Goal: Register for event/course

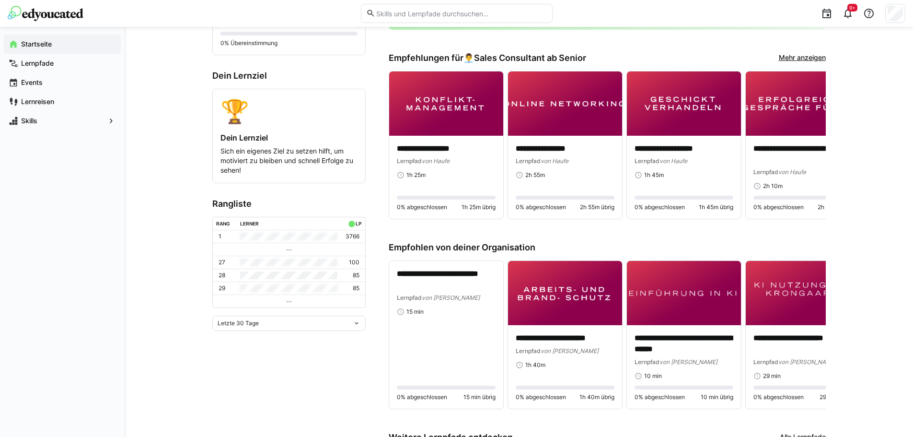
scroll to position [272, 0]
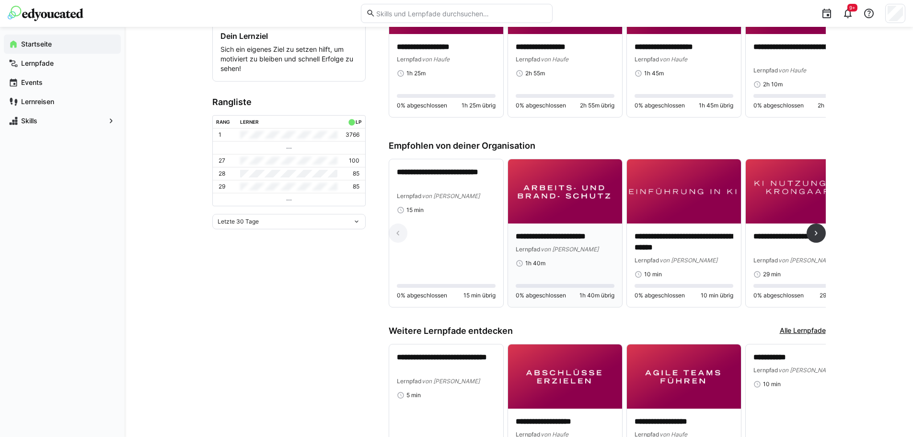
click at [586, 190] on img at bounding box center [565, 191] width 114 height 64
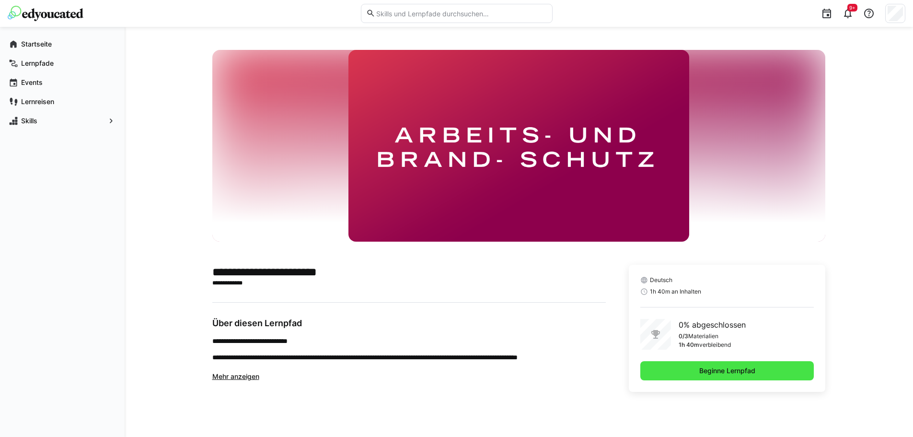
click at [696, 373] on span "Beginne Lernpfad" at bounding box center [728, 370] width 174 height 19
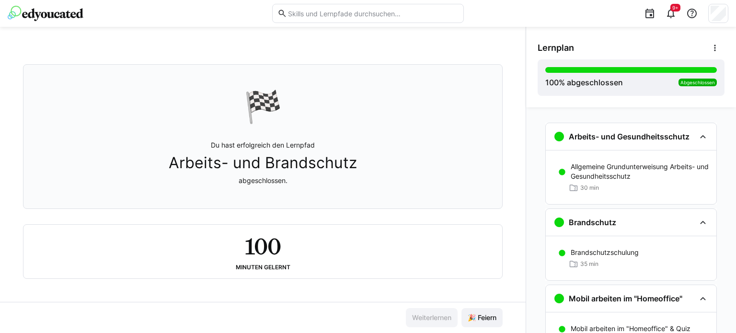
click at [71, 12] on img at bounding box center [46, 13] width 76 height 15
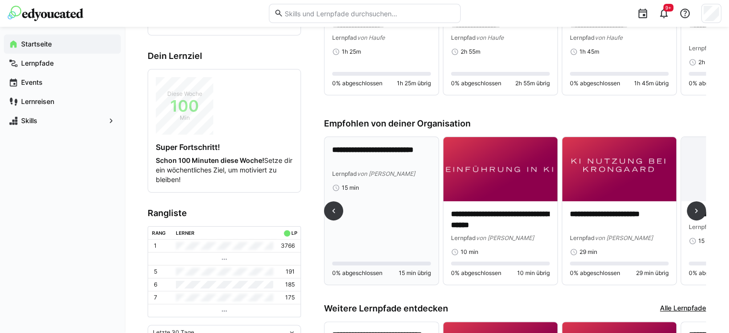
scroll to position [0, 13]
